Goal: Information Seeking & Learning: Check status

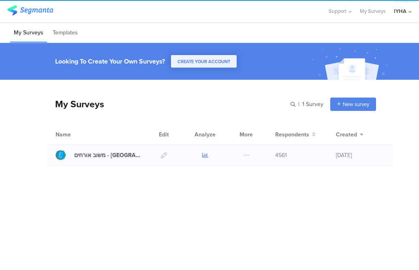
click at [207, 153] on icon at bounding box center [205, 155] width 6 height 6
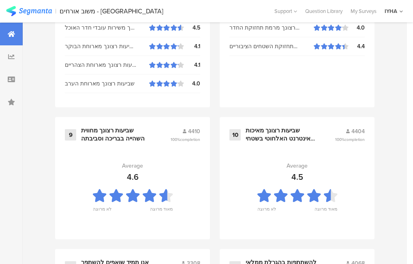
scroll to position [940, 0]
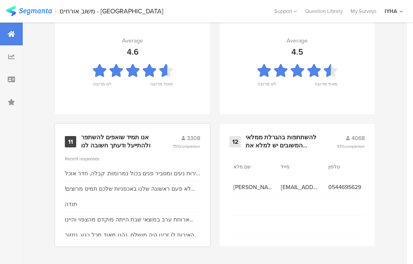
click at [83, 147] on div "אנו תמיד שואפים להשתפר ולהתייעל ודעתך חשובה לנו" at bounding box center [117, 142] width 72 height 16
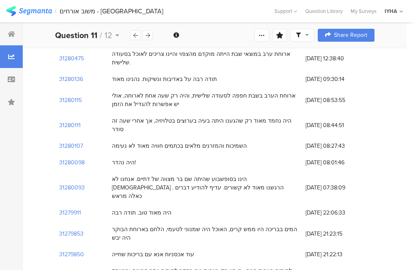
scroll to position [202, 0]
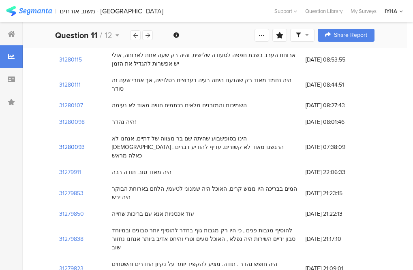
click at [64, 143] on section "31280093" at bounding box center [72, 147] width 26 height 9
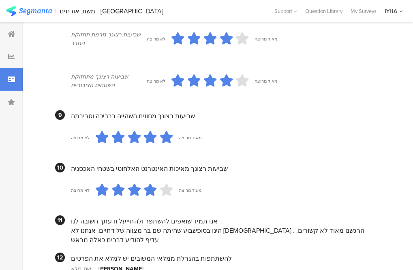
scroll to position [803, 0]
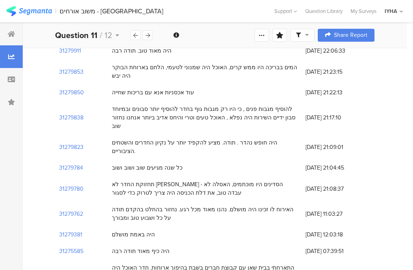
scroll to position [405, 0]
